Goal: Use online tool/utility: Utilize a website feature to perform a specific function

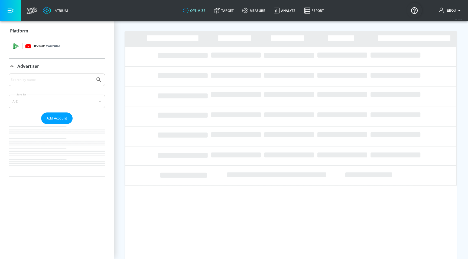
click at [68, 48] on div "DV360: Youtube" at bounding box center [63, 46] width 76 height 6
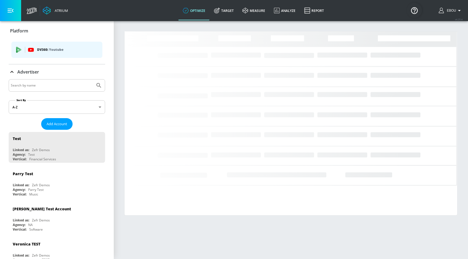
click at [40, 50] on p "DV360: Youtube" at bounding box center [67, 50] width 61 height 6
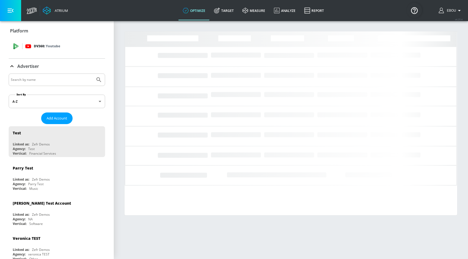
click at [40, 49] on p "DV360: Youtube" at bounding box center [47, 46] width 26 height 6
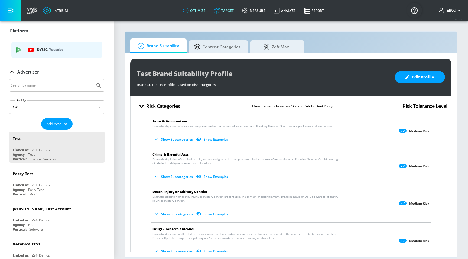
click at [231, 12] on link "Target" at bounding box center [224, 10] width 28 height 19
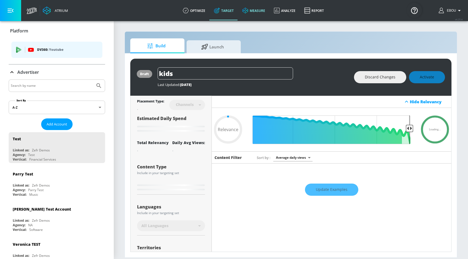
click at [253, 10] on link "measure" at bounding box center [253, 10] width 31 height 19
type input "0.59"
